Goal: Transaction & Acquisition: Purchase product/service

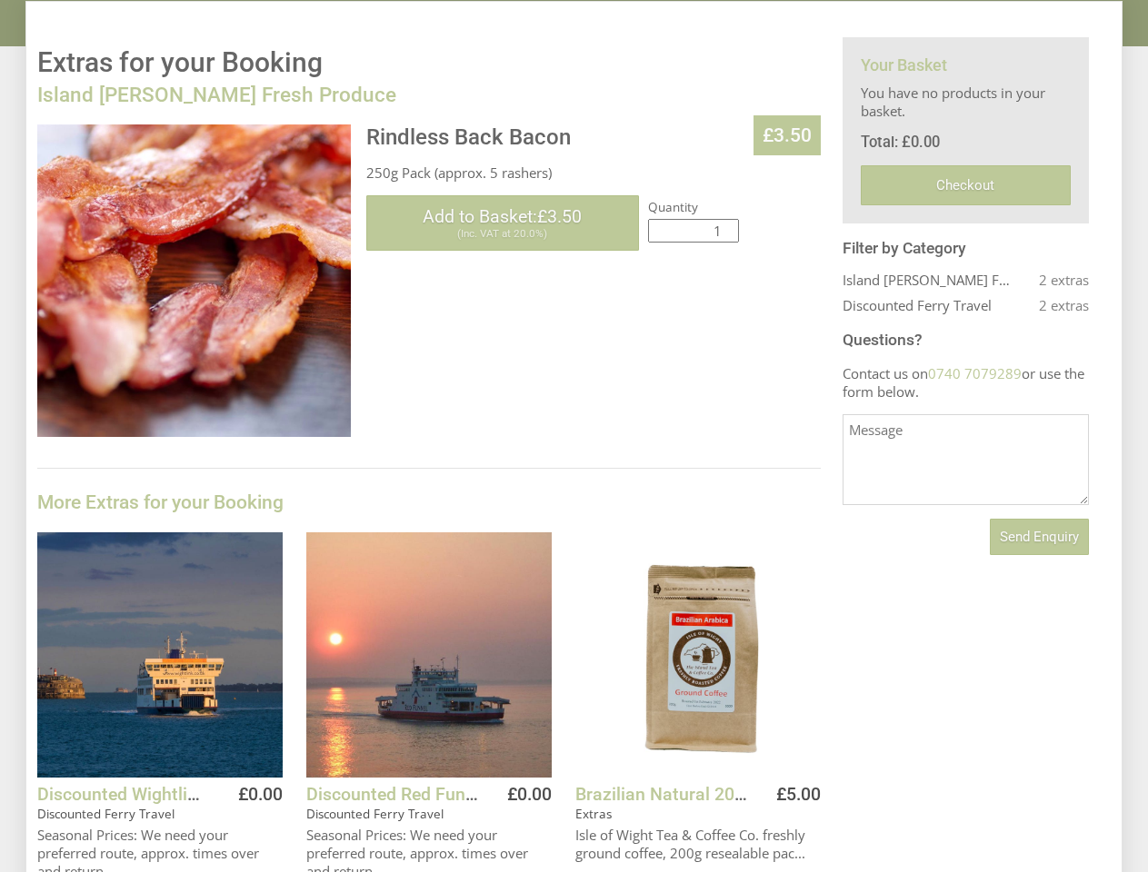
scroll to position [432, 0]
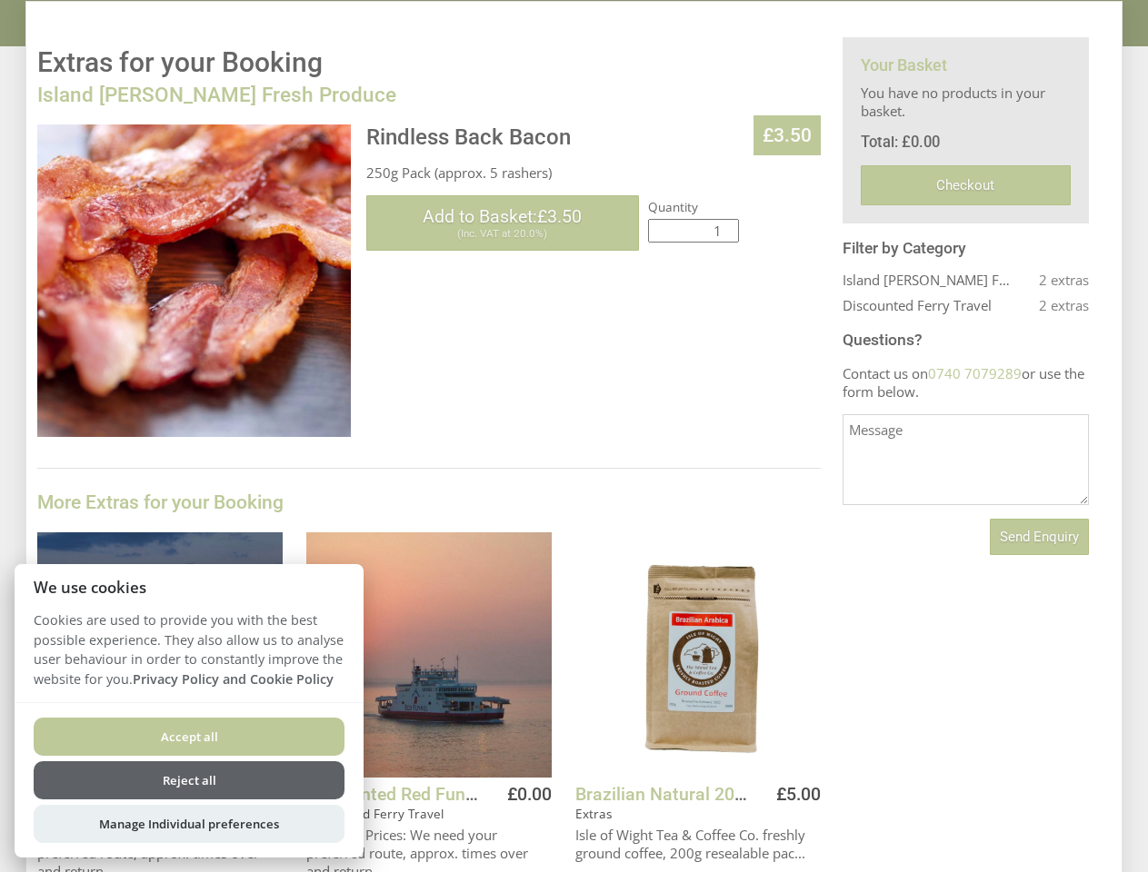
click at [573, 436] on div "Rindless Back Bacon £3.50 250g Pack (approx. 5 rashers) Please Note: We'll need…" at bounding box center [428, 711] width 783 height 1172
click at [503, 223] on span "Add to Basket: £3.50" at bounding box center [502, 216] width 159 height 21
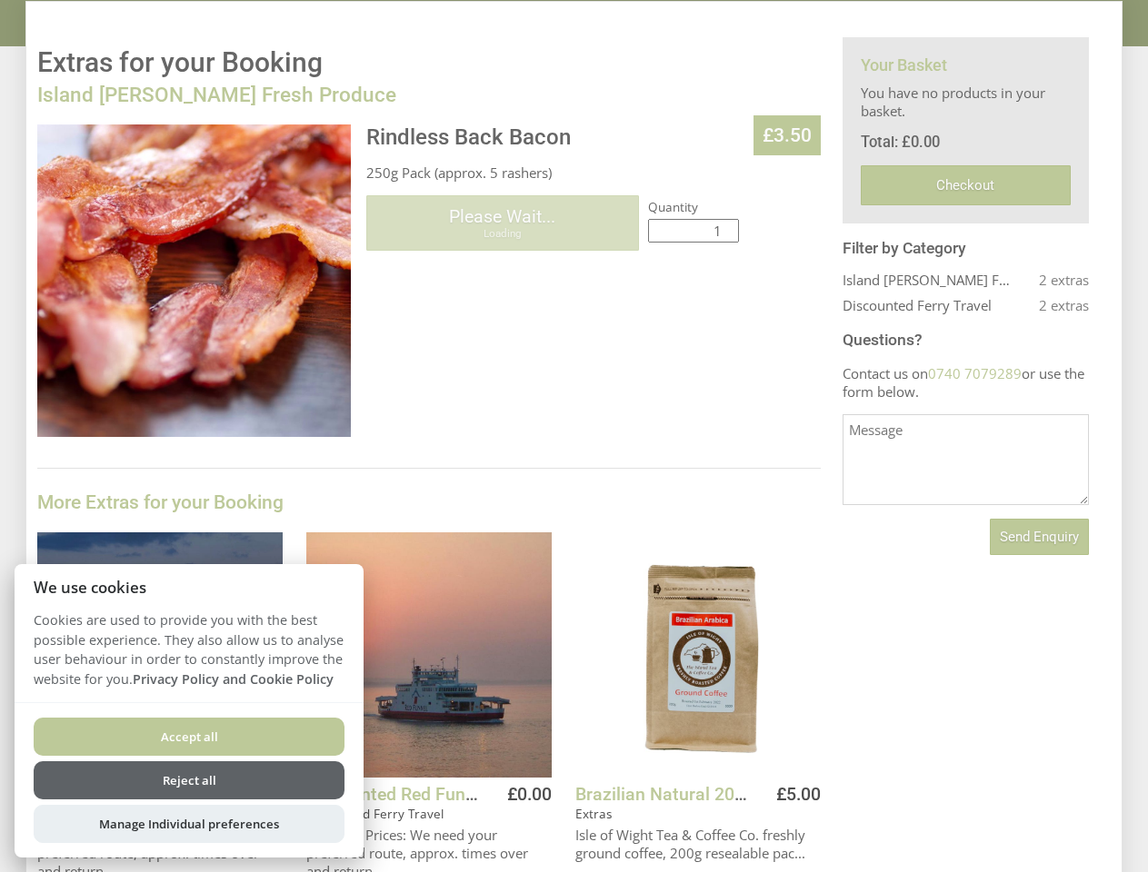
click at [478, 857] on button "Add to Basket" at bounding box center [477, 858] width 147 height 33
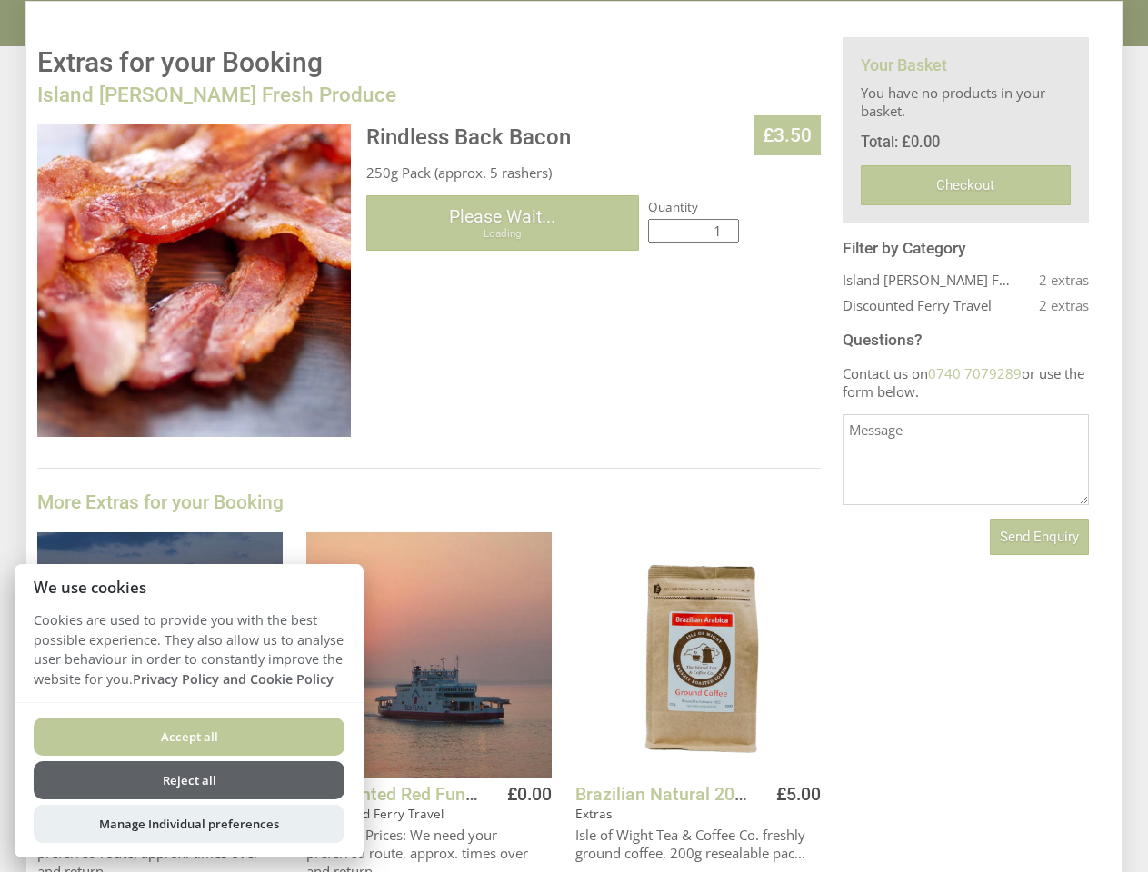
click at [747, 857] on button "Add to Basket" at bounding box center [746, 858] width 147 height 33
click at [1039, 537] on span "Send Enquiry" at bounding box center [1039, 537] width 79 height 16
click at [189, 737] on button "Accept all" at bounding box center [189, 737] width 311 height 38
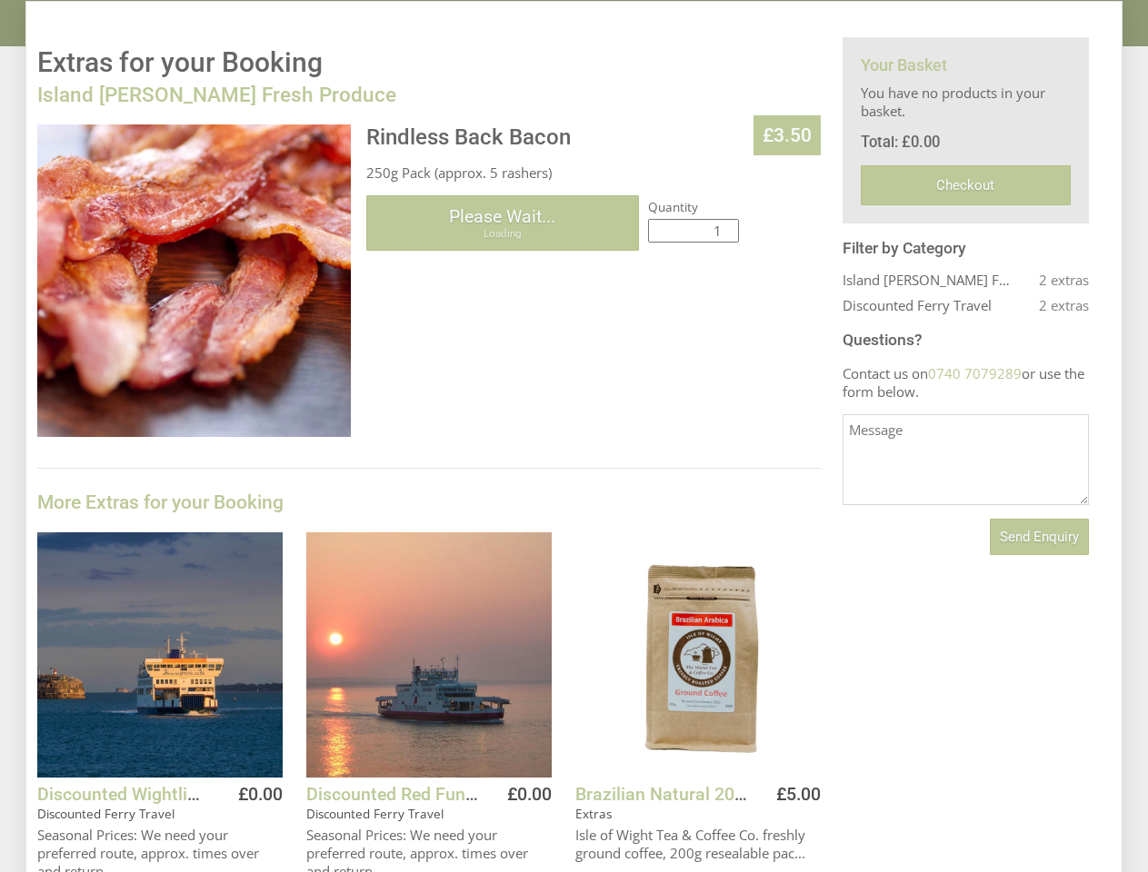
click at [189, 785] on button "Reject all" at bounding box center [189, 804] width 311 height 38
click at [189, 824] on div "Discounted Wightlink Ferry Travel Discounted Ferry Travel £0.00 Seasonal Prices…" at bounding box center [159, 710] width 245 height 354
